Goal: Task Accomplishment & Management: Manage account settings

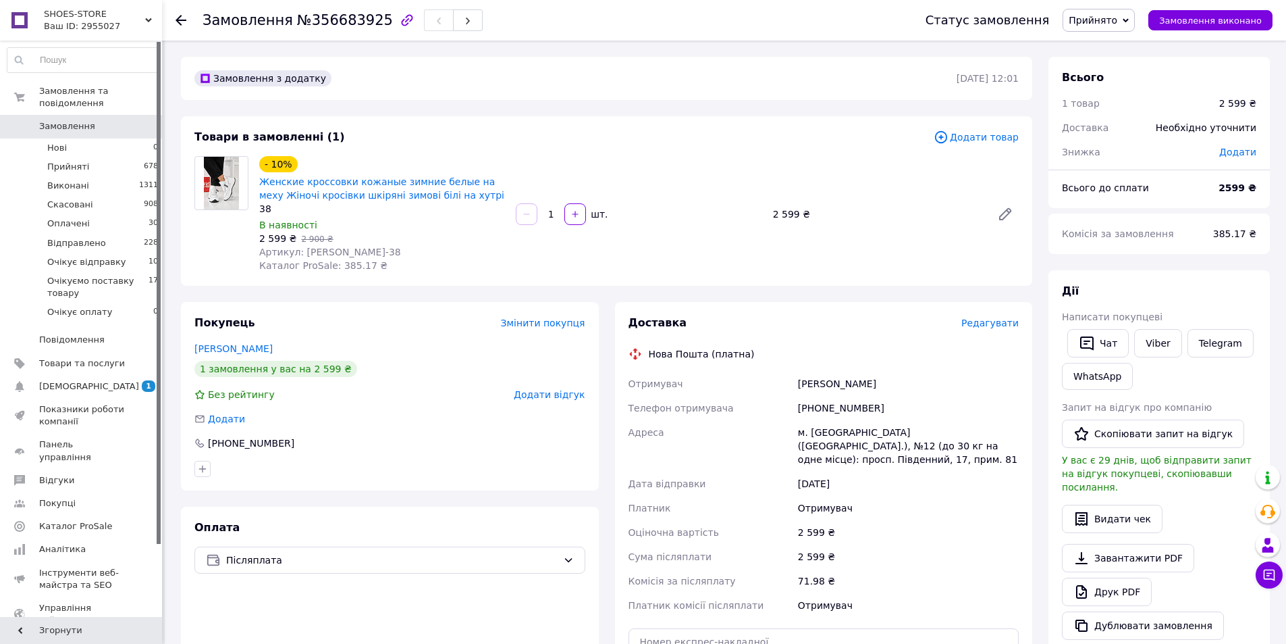
click at [852, 408] on div "[PHONE_NUMBER]" at bounding box center [909, 408] width 226 height 24
copy div "380672102238"
click at [838, 384] on div "[PERSON_NAME]" at bounding box center [909, 383] width 226 height 24
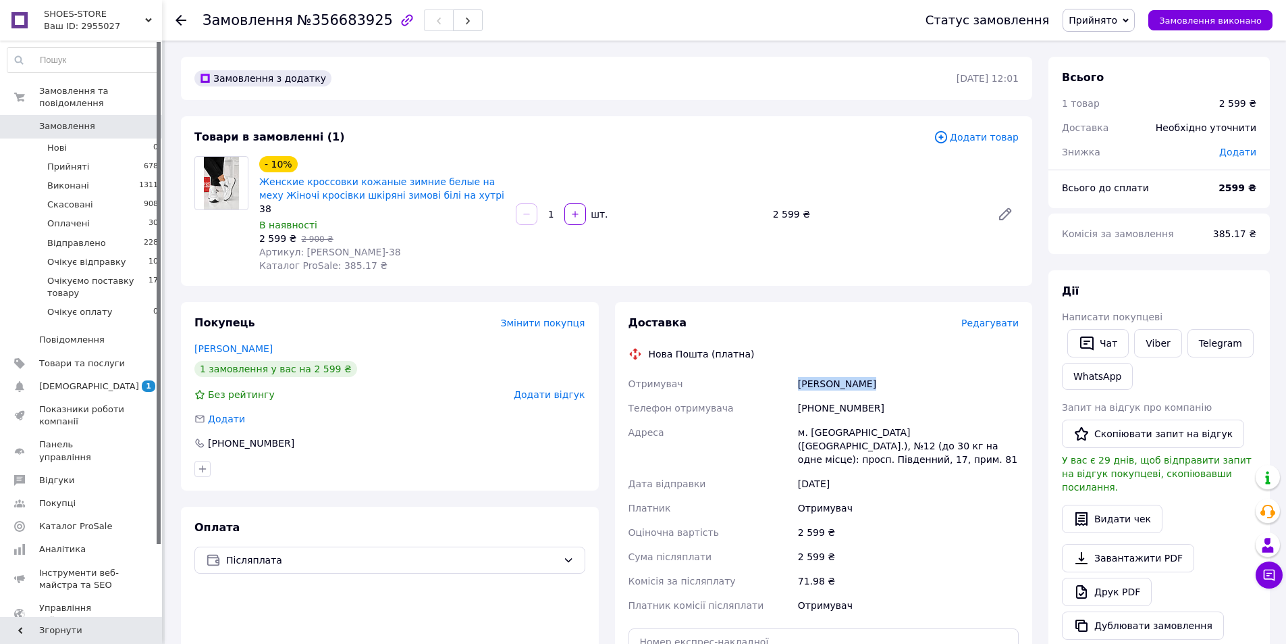
click at [838, 384] on div "[PERSON_NAME]" at bounding box center [909, 383] width 226 height 24
copy div "[PERSON_NAME]"
click at [847, 434] on div "м. [GEOGRAPHIC_DATA] ([GEOGRAPHIC_DATA].), №12 (до 30 кг на одне місце): просп.…" at bounding box center [909, 445] width 226 height 51
drag, startPoint x: 854, startPoint y: 432, endPoint x: 727, endPoint y: 415, distance: 128.2
click at [727, 415] on div "Отримувач Кучер Светлана Телефон отримувача +380672102238 Адреса м. Кривий Ріг …" at bounding box center [824, 494] width 396 height 246
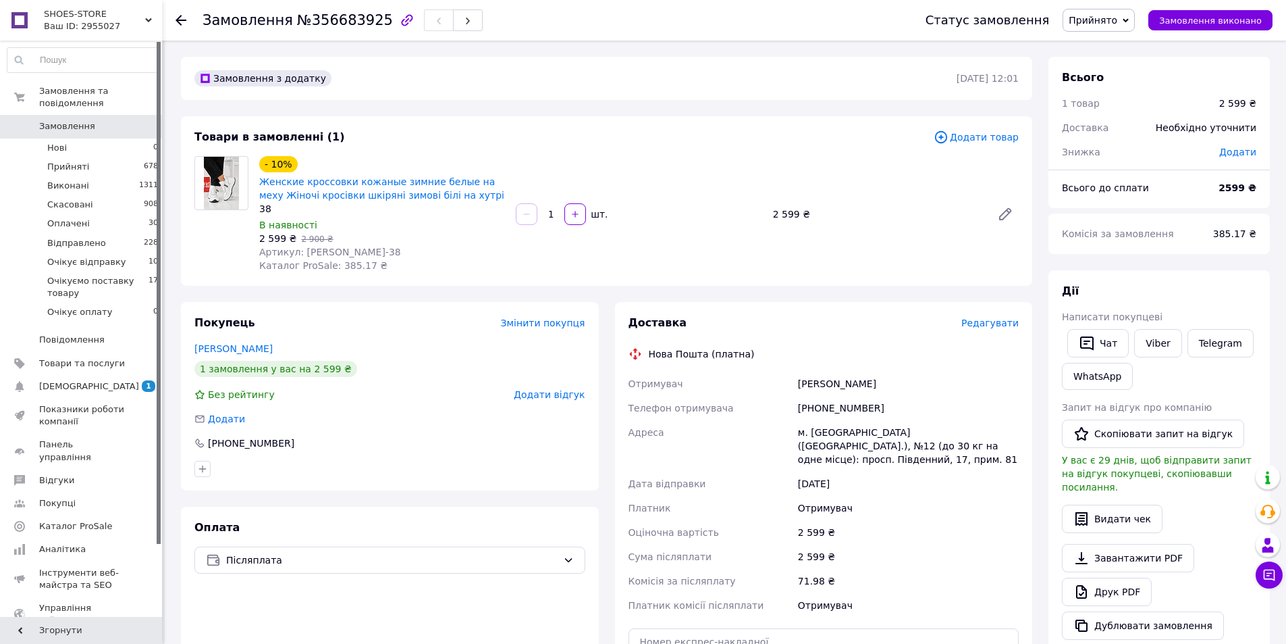
click at [886, 433] on div "м. [GEOGRAPHIC_DATA] ([GEOGRAPHIC_DATA].), №12 (до 30 кг на одне місце): просп.…" at bounding box center [909, 445] width 226 height 51
drag, startPoint x: 856, startPoint y: 432, endPoint x: 698, endPoint y: 424, distance: 158.2
click at [698, 424] on div "Отримувач Кучер Светлана Телефон отримувача +380672102238 Адреса м. Кривий Ріг …" at bounding box center [824, 494] width 396 height 246
copy div "Адреса м. Кривий Ріг"
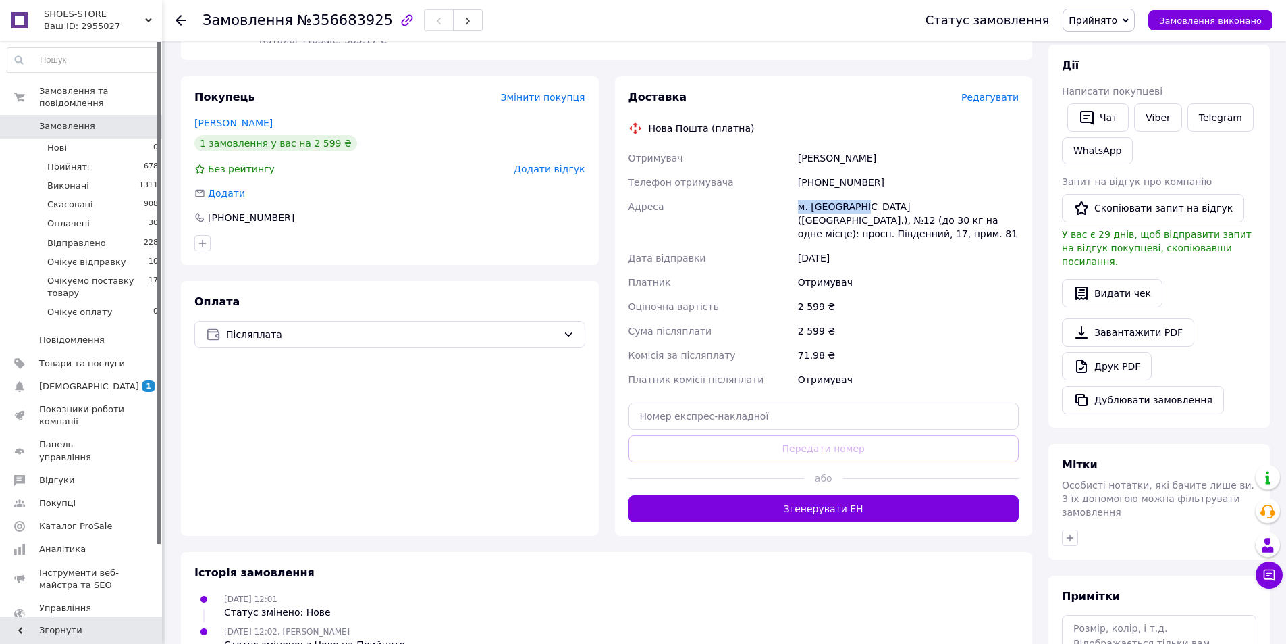
scroll to position [270, 0]
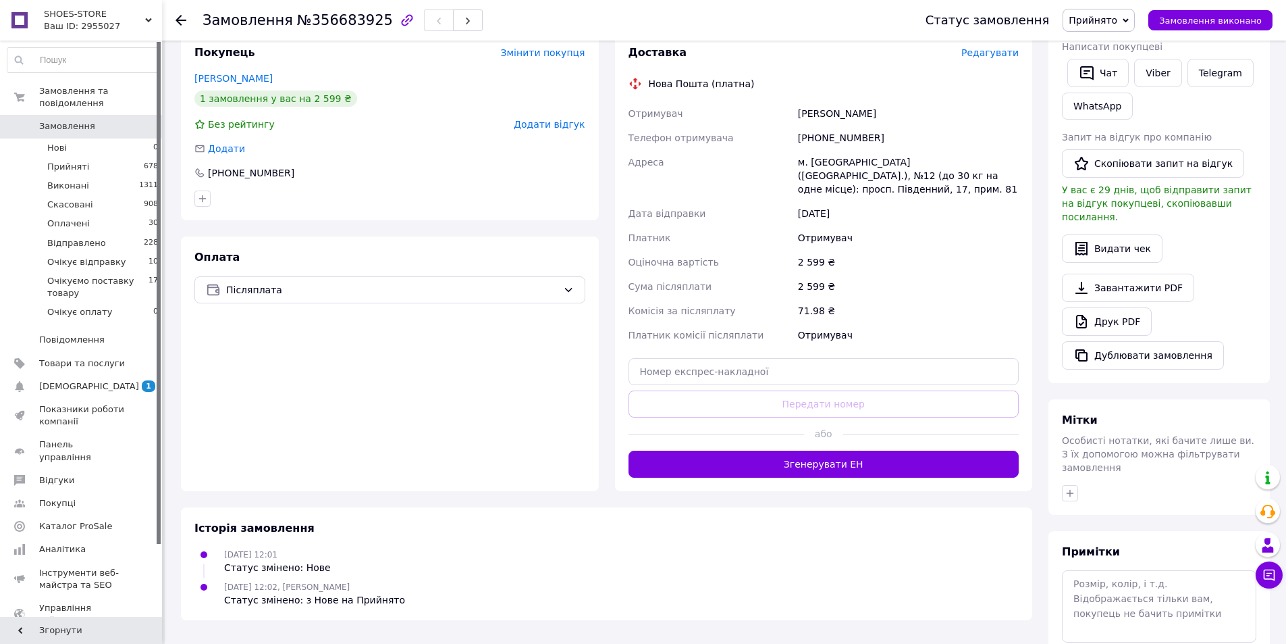
click at [771, 375] on div "Доставка Редагувати Нова Пошта (платна) Отримувач Кучер Светлана Телефон отриму…" at bounding box center [824, 261] width 391 height 432
click at [778, 365] on input "text" at bounding box center [824, 371] width 391 height 27
paste input "20451225176993"
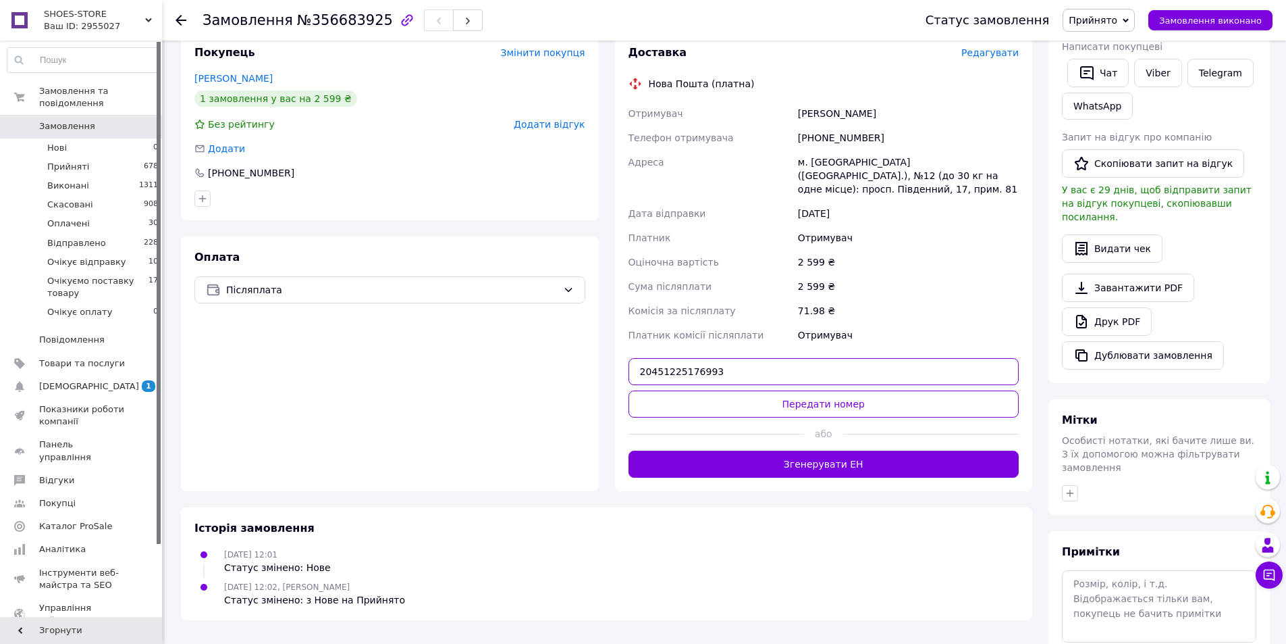
type input "20451225176993"
click at [773, 390] on button "Передати номер" at bounding box center [824, 403] width 391 height 27
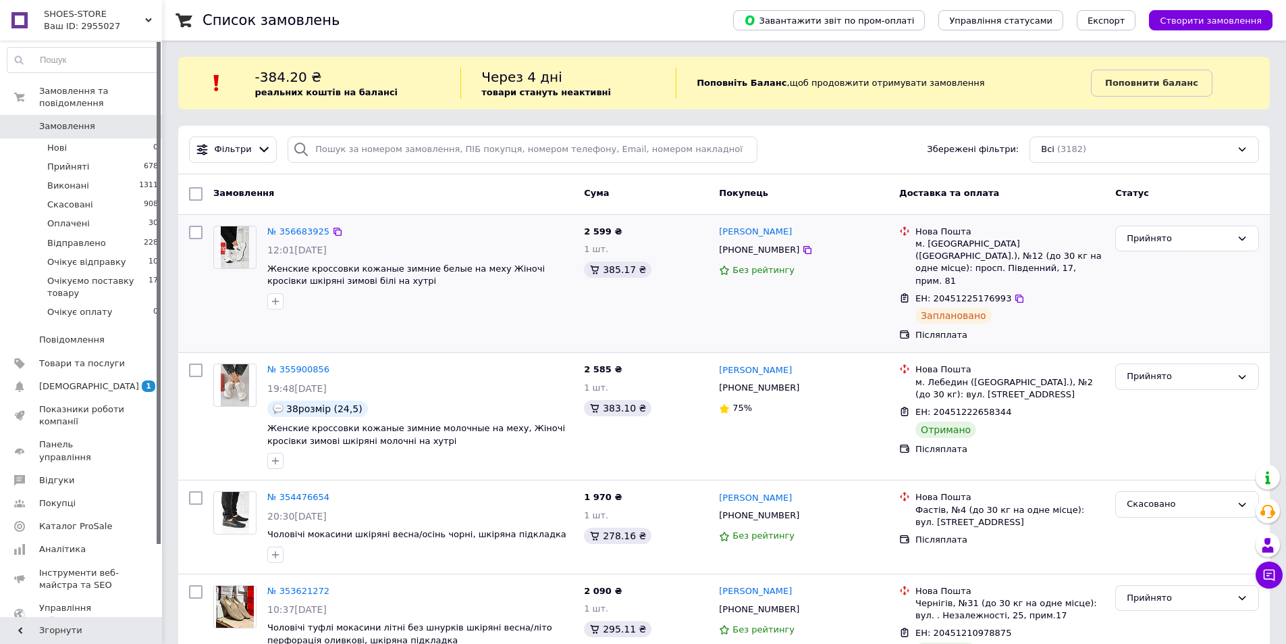
click at [287, 239] on div "№ 356683925" at bounding box center [298, 232] width 65 height 16
click at [288, 234] on link "№ 356683925" at bounding box center [298, 231] width 62 height 10
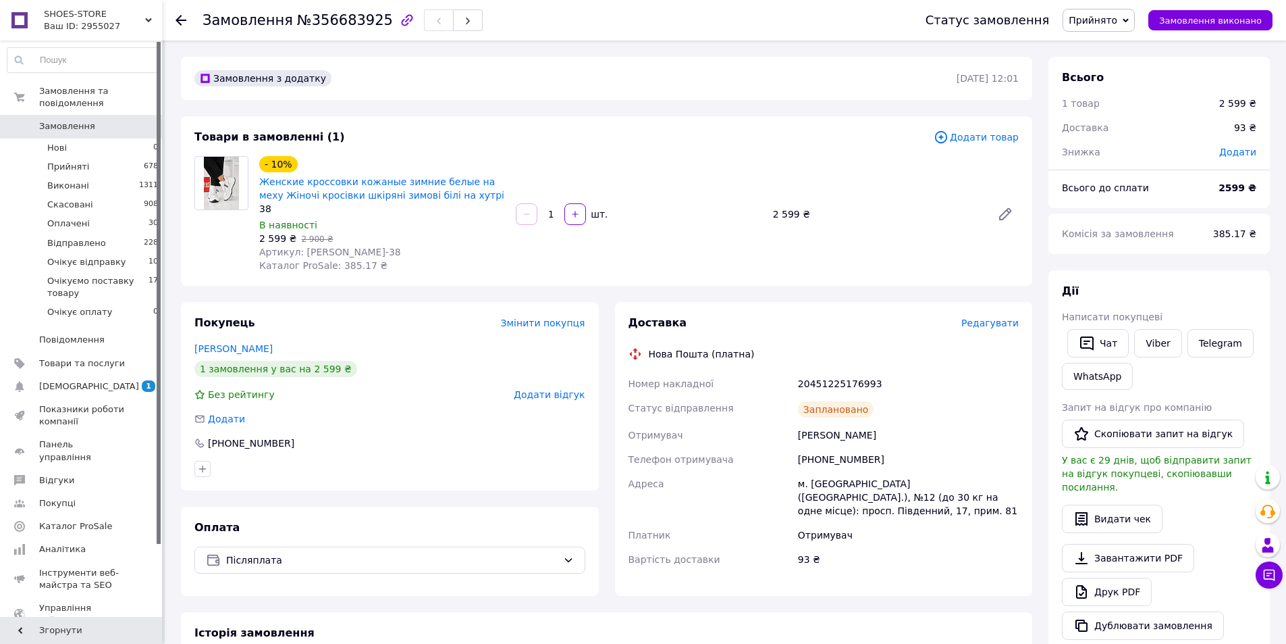
click at [833, 388] on div "20451225176993" at bounding box center [909, 383] width 226 height 24
click at [833, 387] on div "20451225176993" at bounding box center [909, 383] width 226 height 24
copy div "20451225176993"
